Goal: Transaction & Acquisition: Purchase product/service

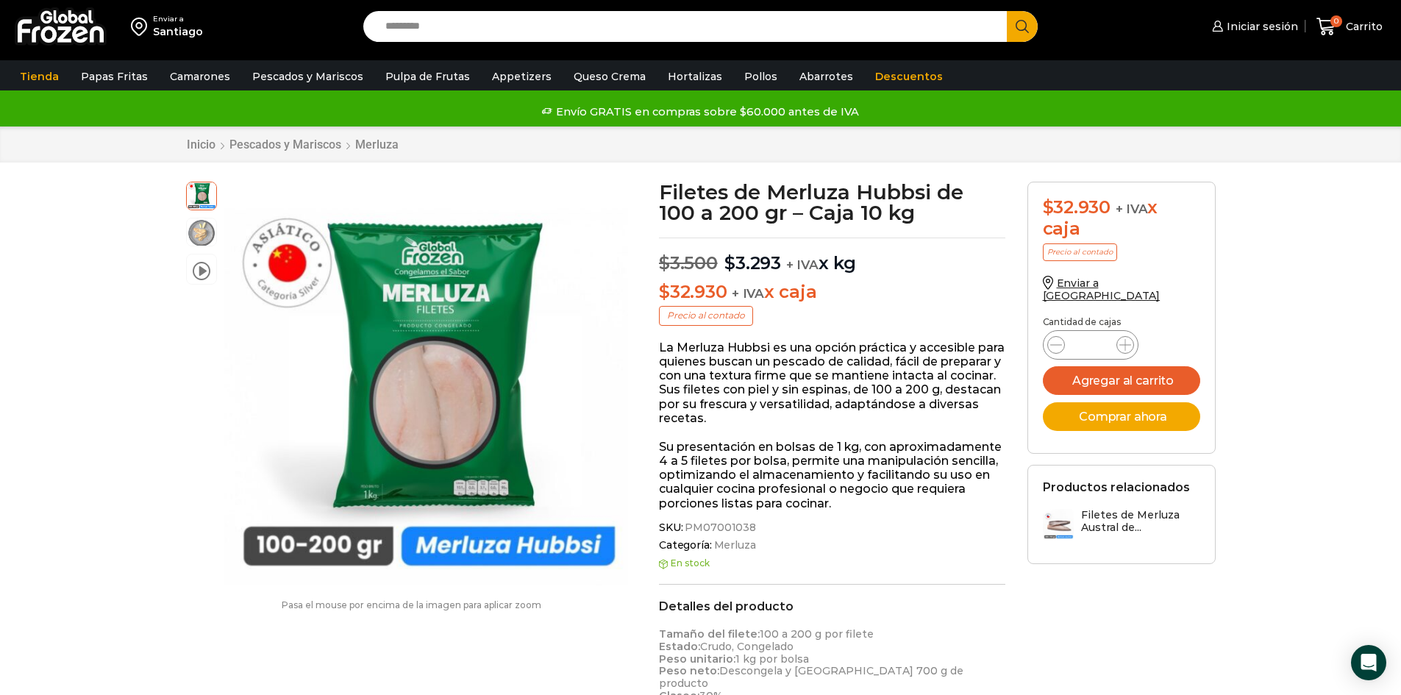
click at [502, 9] on div "Enviar a Santiago Search input Search Iniciar sesión *" at bounding box center [700, 26] width 1393 height 53
click at [490, 17] on input "Search input" at bounding box center [689, 26] width 622 height 31
click at [1007, 11] on button "Search" at bounding box center [1022, 26] width 31 height 31
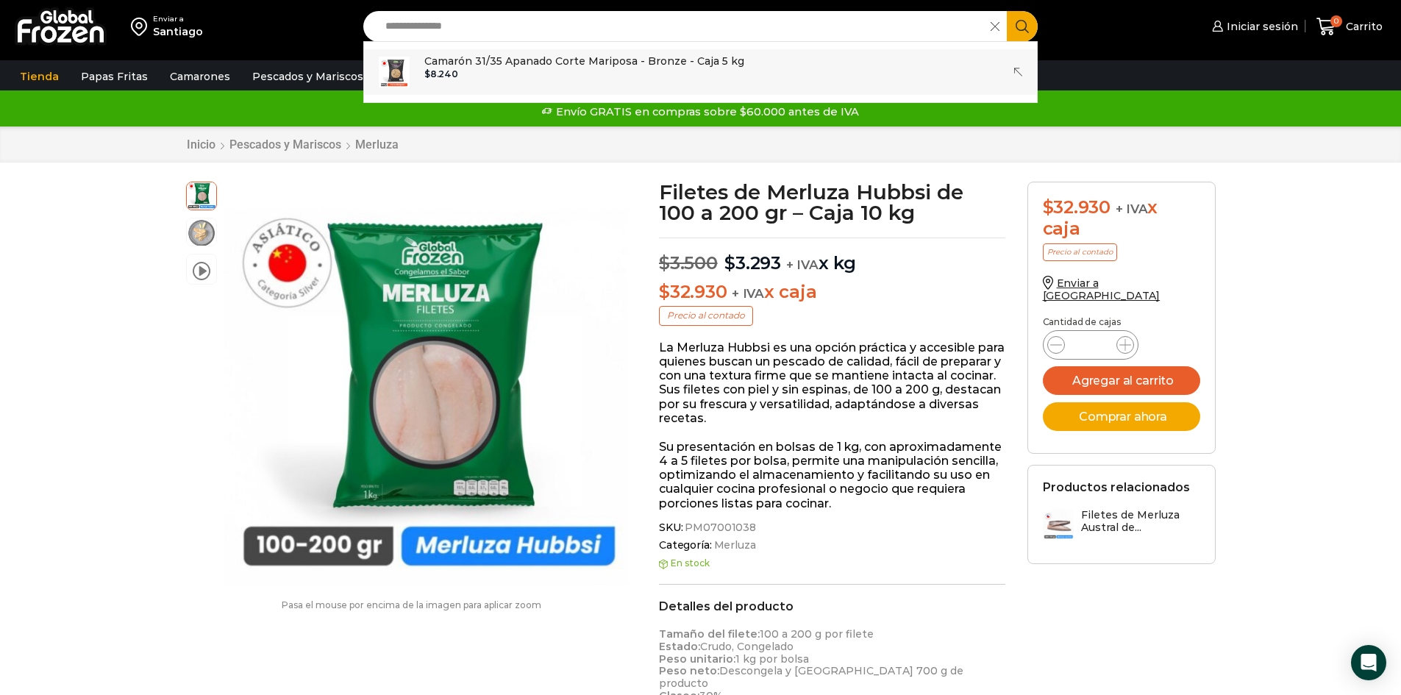
click at [524, 66] on p "Camarón 31/35 Apanado Corte Mariposa - Bronze - Caja 5 kg" at bounding box center [584, 61] width 320 height 16
type input "**********"
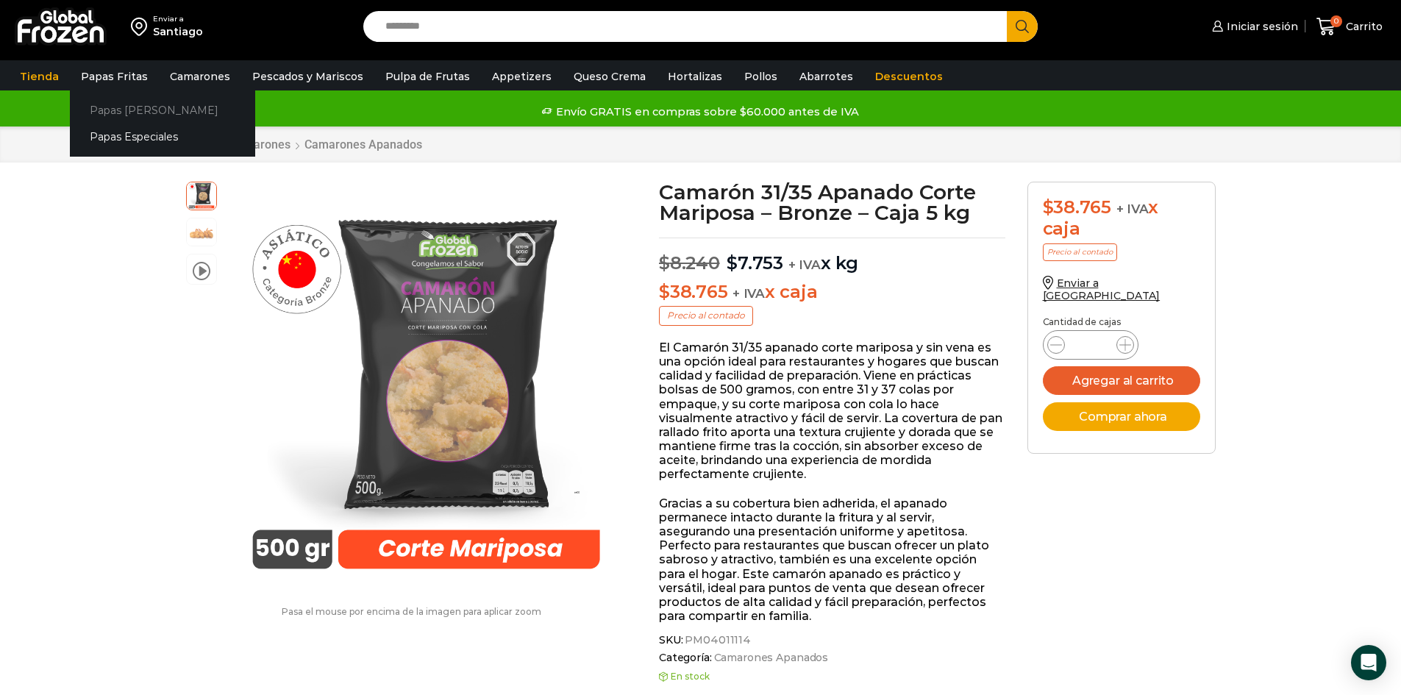
click at [127, 110] on link "Papas [PERSON_NAME]" at bounding box center [162, 109] width 185 height 27
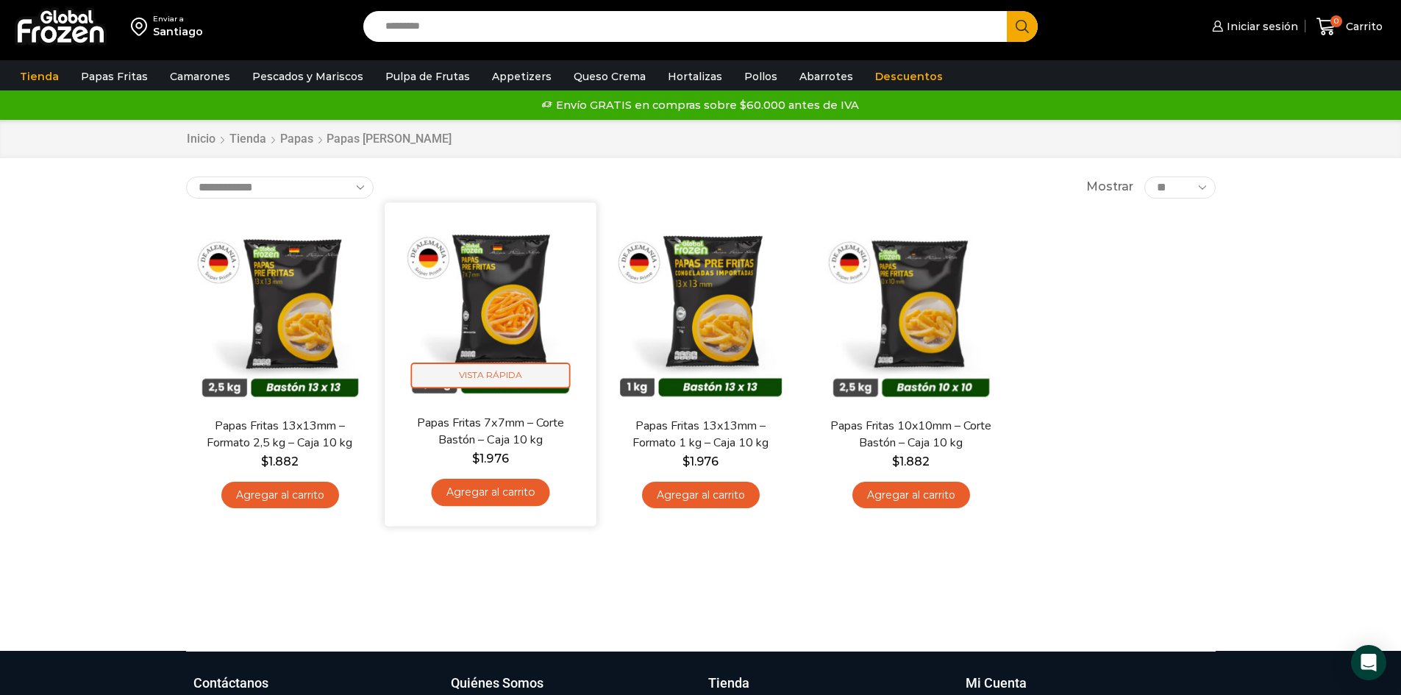
click at [521, 383] on span "Vista Rápida" at bounding box center [490, 376] width 160 height 26
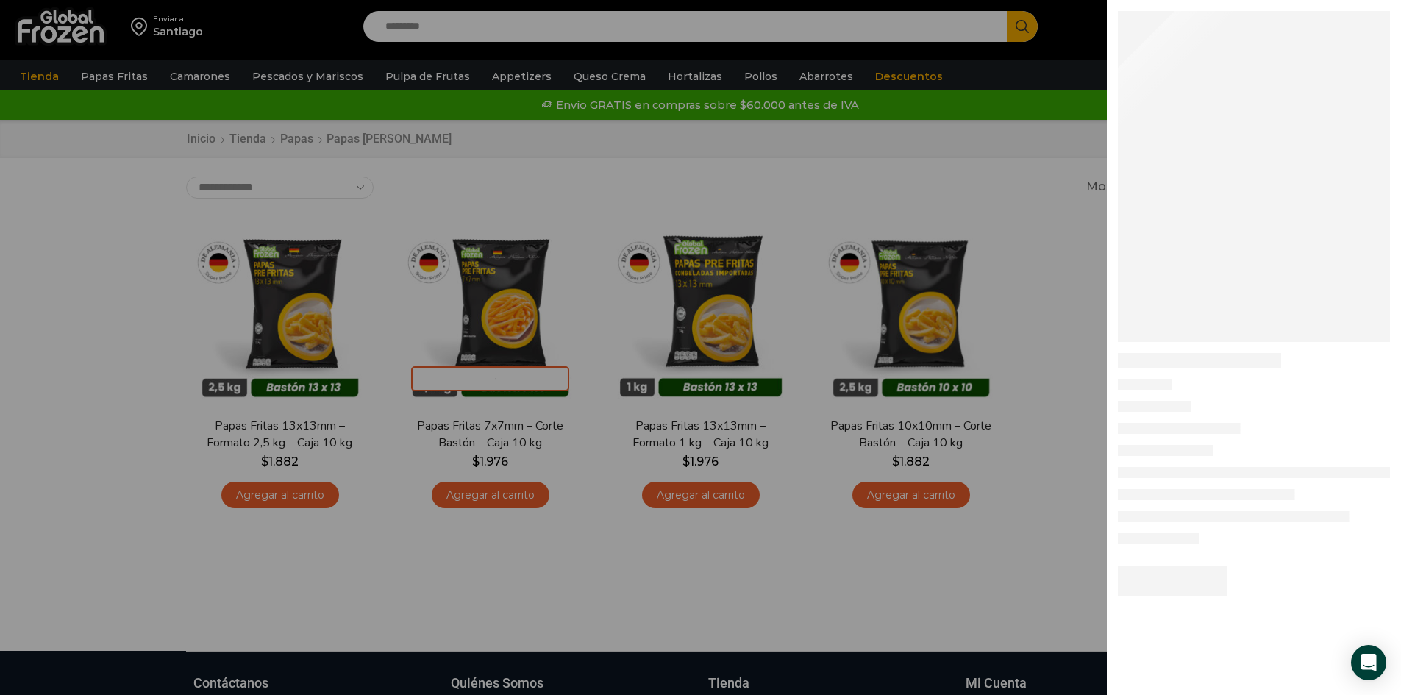
click at [518, 0] on div at bounding box center [700, 0] width 1401 height 0
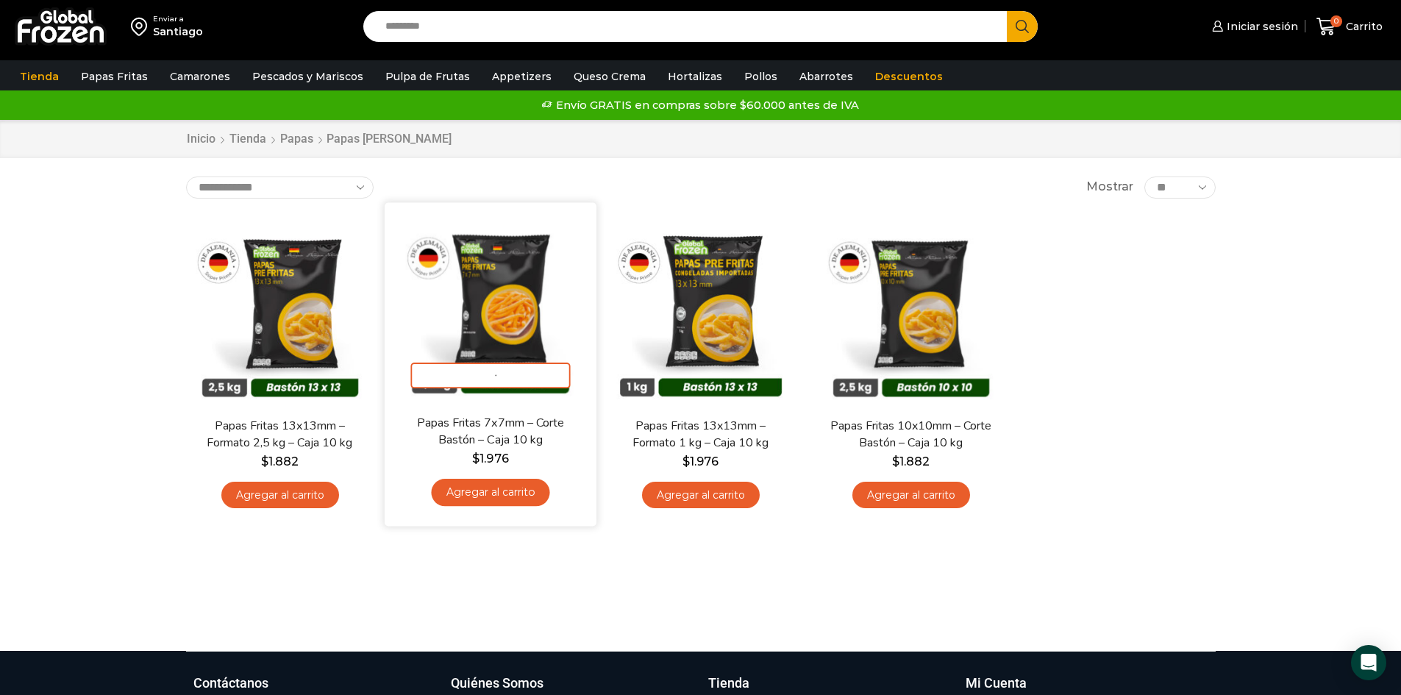
click at [503, 296] on img at bounding box center [491, 308] width 190 height 190
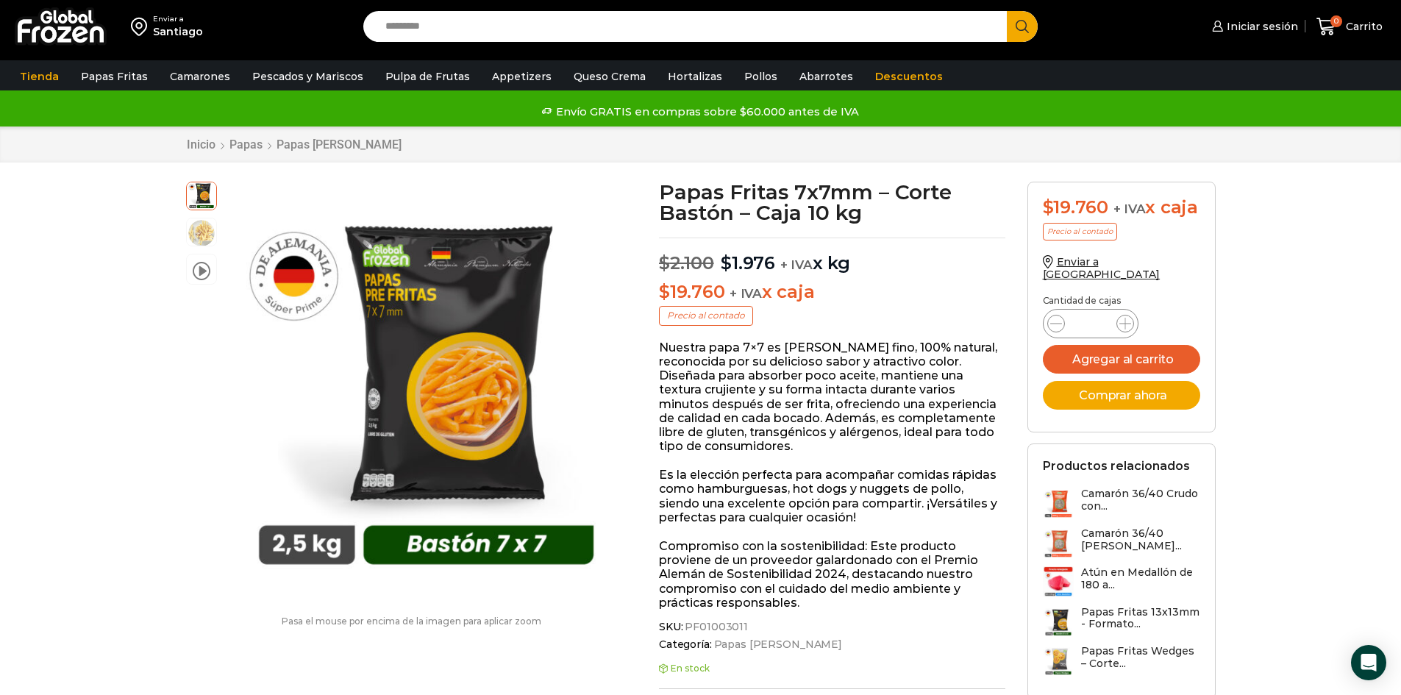
click at [536, 19] on input "Search input" at bounding box center [689, 26] width 622 height 31
type input "*******"
click at [1007, 11] on button "Search" at bounding box center [1022, 26] width 31 height 31
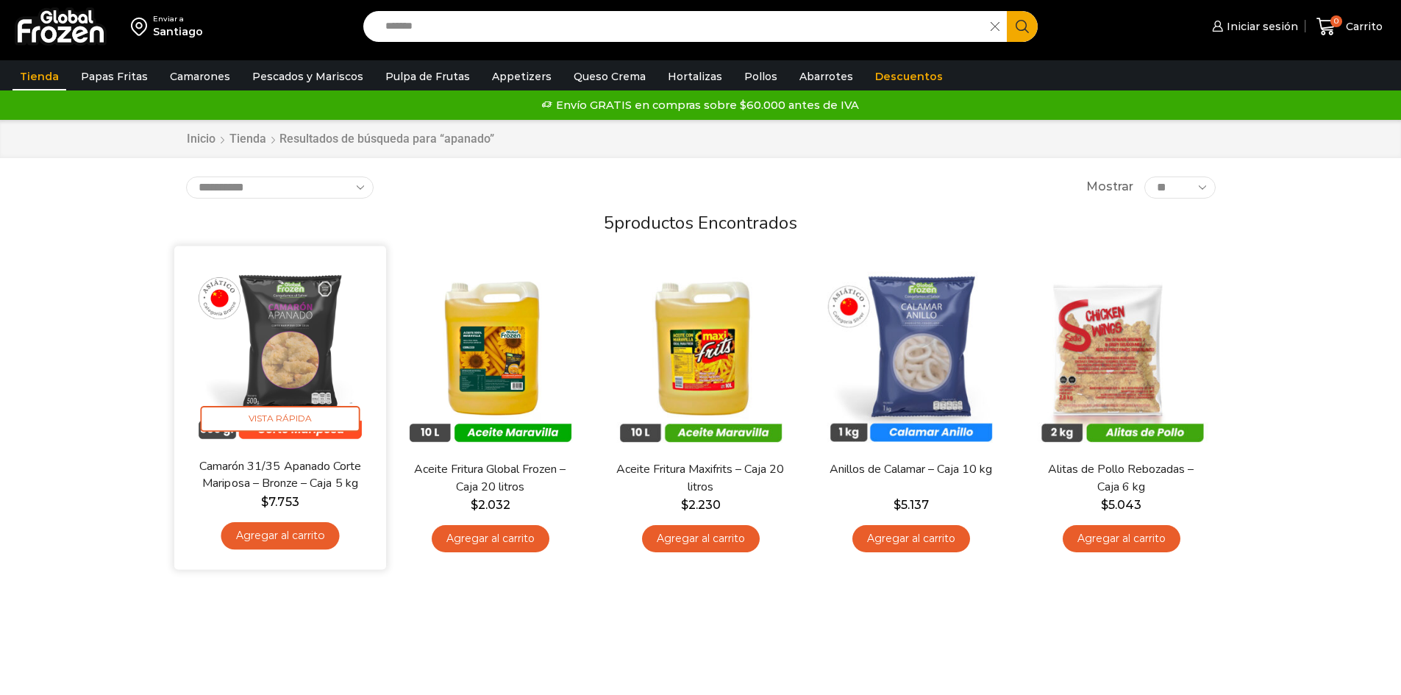
click at [340, 312] on img at bounding box center [280, 352] width 190 height 190
click at [279, 338] on img at bounding box center [280, 352] width 190 height 190
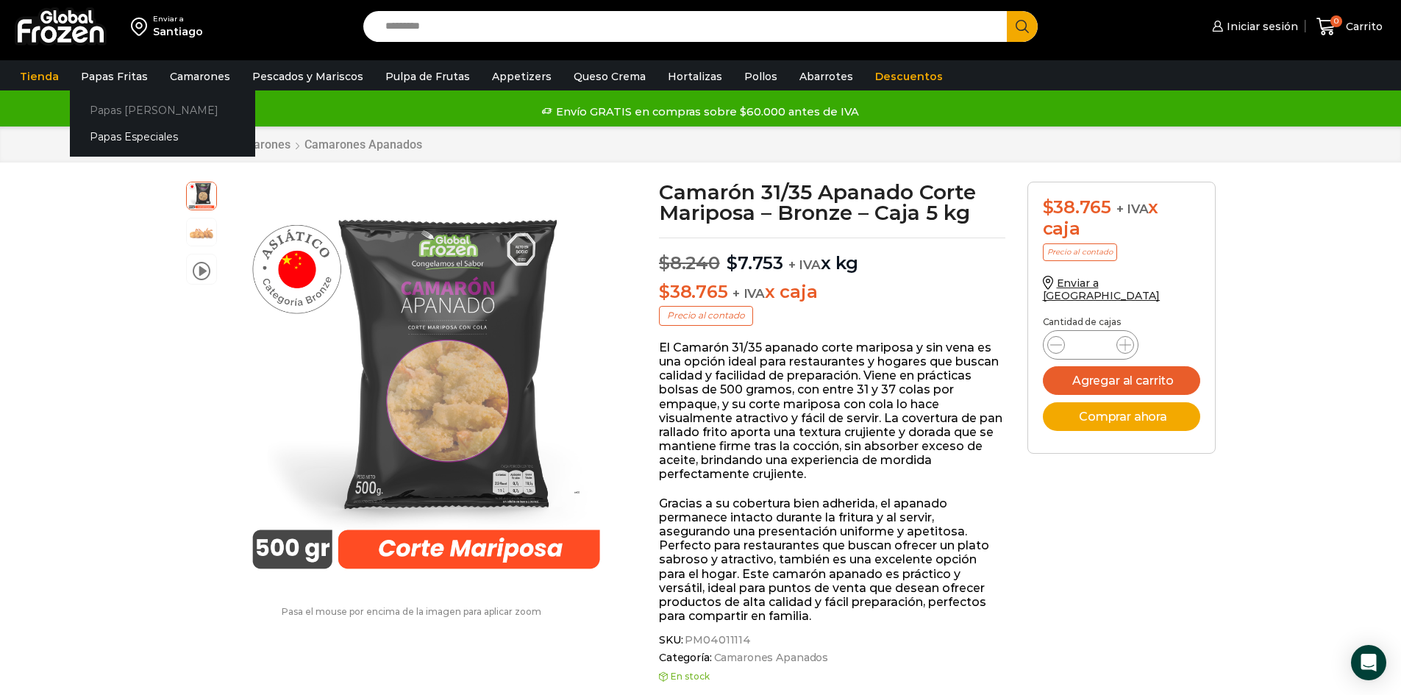
click at [121, 106] on link "Papas [PERSON_NAME]" at bounding box center [162, 109] width 185 height 27
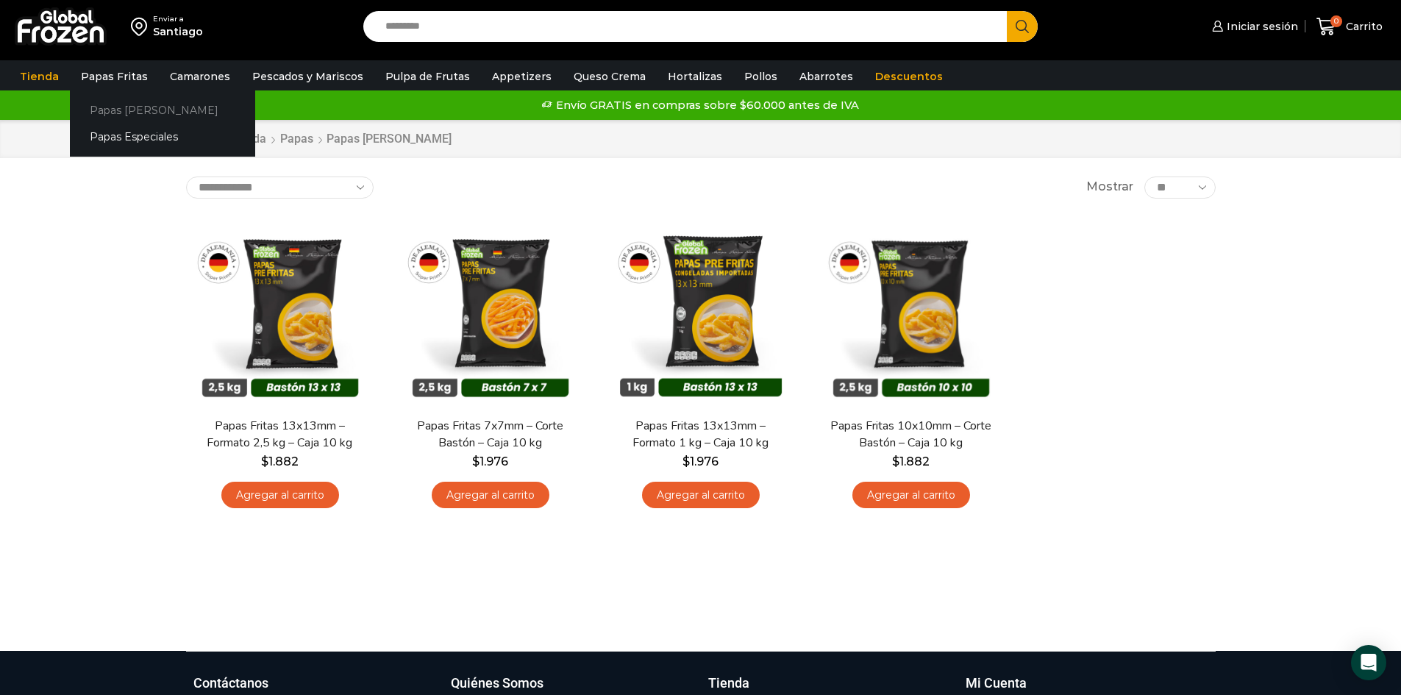
click at [113, 111] on link "Papas [PERSON_NAME]" at bounding box center [162, 109] width 185 height 27
